Goal: Check status

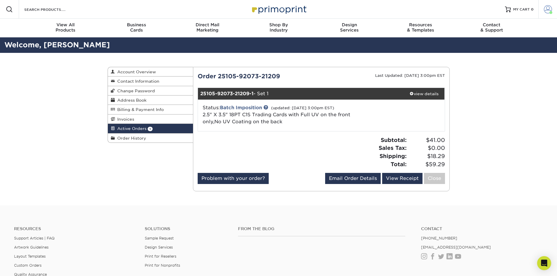
click at [549, 12] on span at bounding box center [550, 12] width 3 height 3
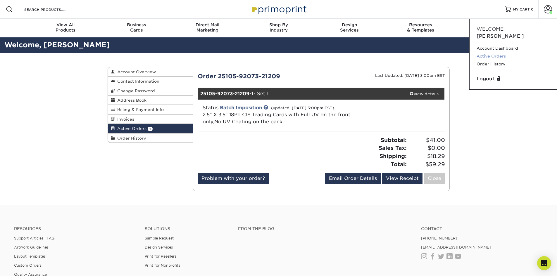
click at [485, 52] on link "Active Orders" at bounding box center [512, 56] width 73 height 8
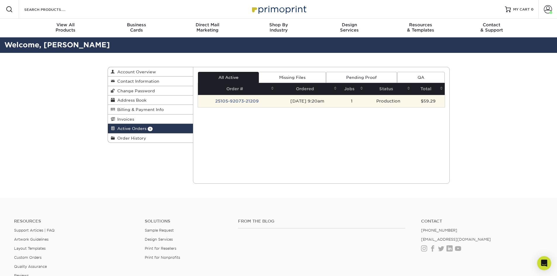
click at [283, 103] on td "[DATE] 9:20am" at bounding box center [307, 101] width 63 height 12
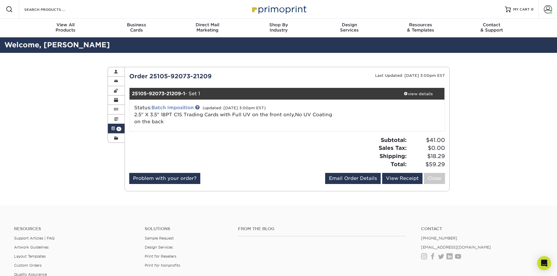
click at [169, 106] on link "Batch Imposition" at bounding box center [172, 108] width 42 height 6
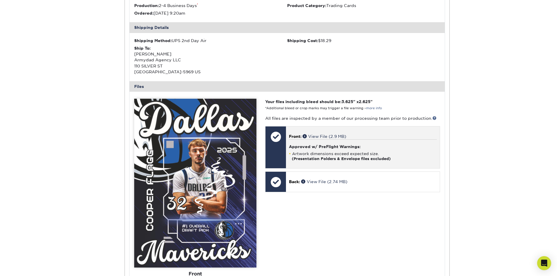
scroll to position [205, 0]
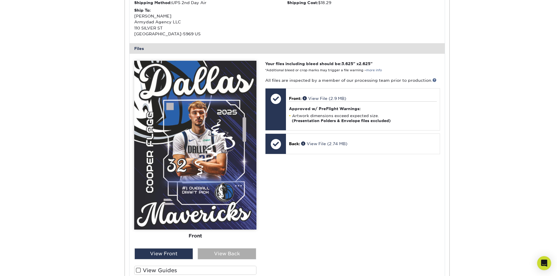
click at [247, 248] on div "View Back" at bounding box center [227, 253] width 58 height 11
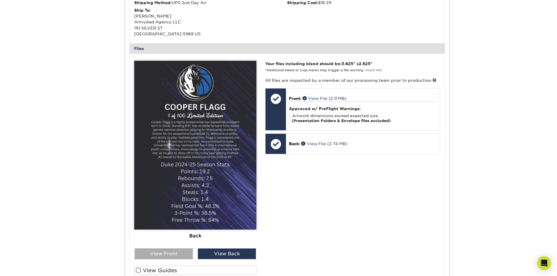
click at [172, 257] on div "View Front" at bounding box center [163, 253] width 58 height 11
